Goal: Task Accomplishment & Management: Use online tool/utility

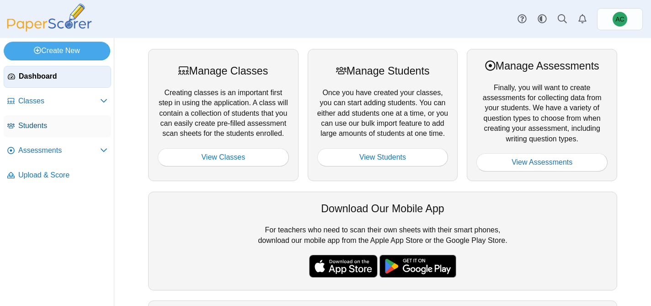
click at [34, 129] on span "Students" at bounding box center [62, 126] width 89 height 10
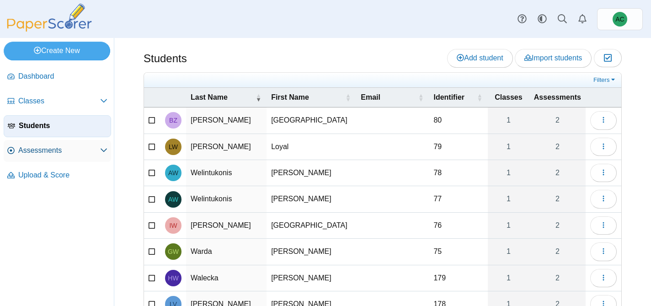
click at [30, 148] on span "Assessments" at bounding box center [59, 150] width 82 height 10
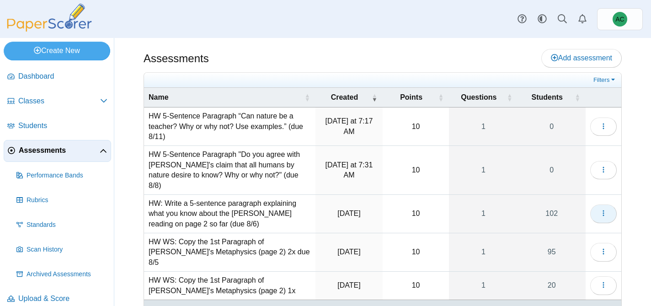
click at [603, 209] on icon "button" at bounding box center [603, 212] width 7 height 7
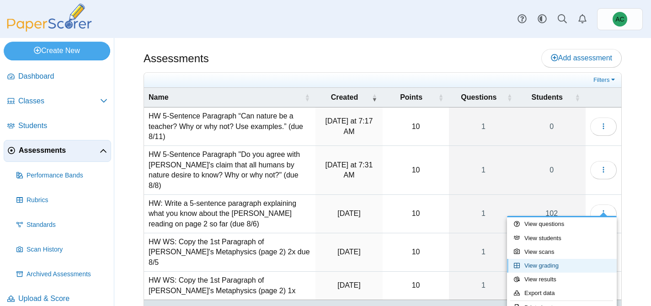
click at [547, 268] on link "View grading" at bounding box center [562, 266] width 110 height 14
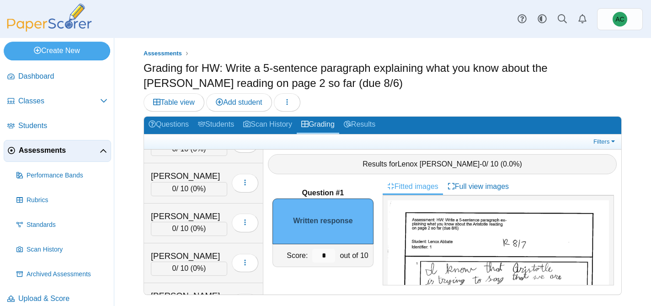
scroll to position [385, 0]
click at [181, 210] on div "Begley, Taylor" at bounding box center [189, 216] width 76 height 12
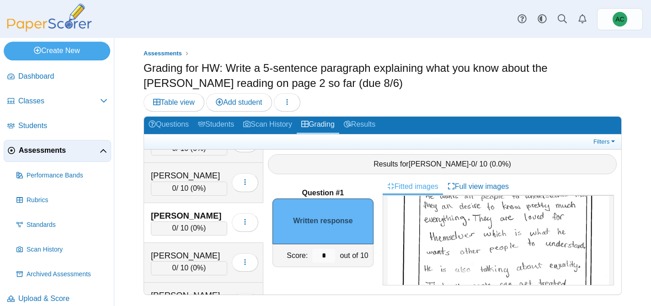
scroll to position [72, 0]
click at [326, 255] on input "*" at bounding box center [323, 256] width 23 height 14
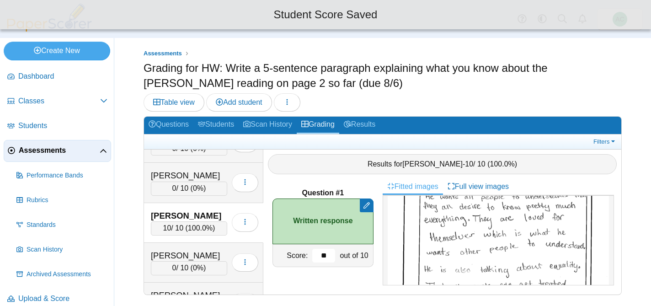
type input "*"
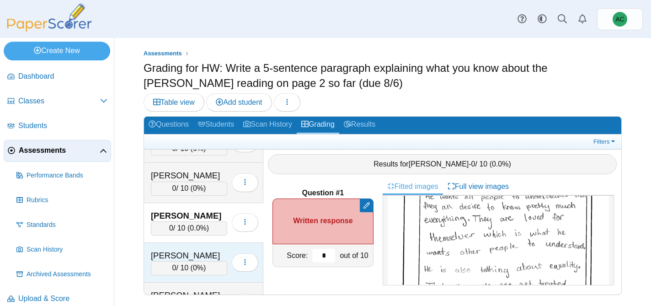
type input "*"
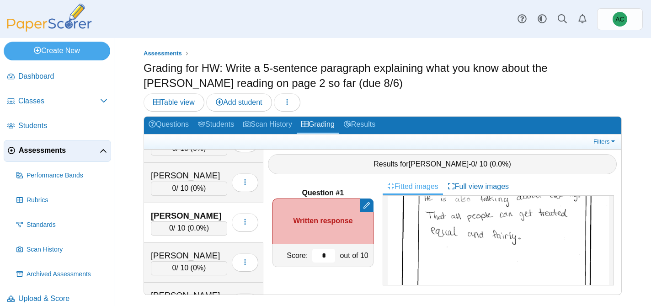
scroll to position [146, 0]
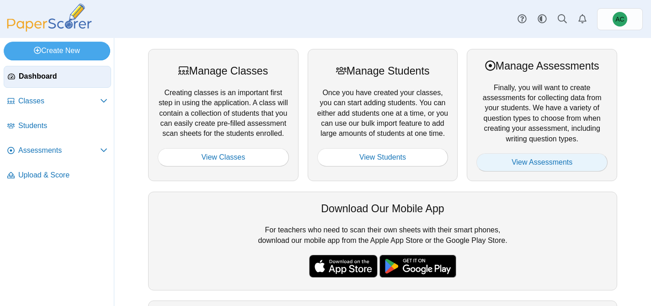
click at [561, 168] on link "View Assessments" at bounding box center [541, 162] width 131 height 18
